Goal: Navigation & Orientation: Find specific page/section

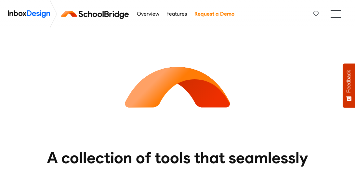
click at [103, 11] on img at bounding box center [96, 14] width 73 height 16
click at [113, 16] on img at bounding box center [96, 14] width 73 height 16
